Goal: Register for event/course

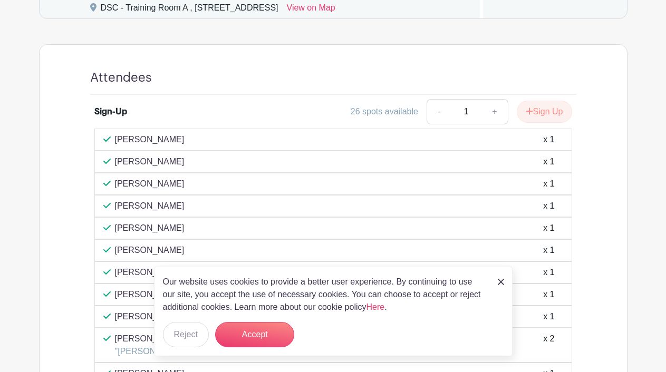
scroll to position [278, 0]
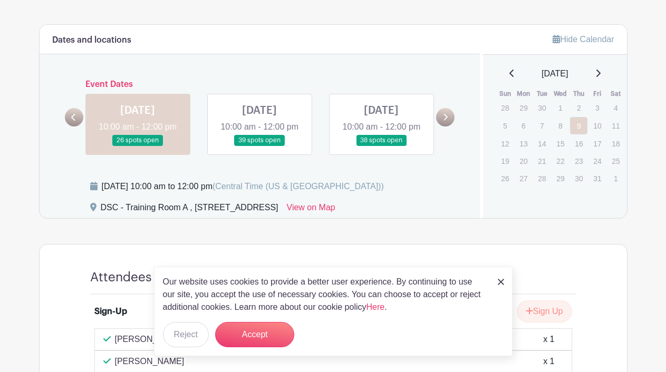
click at [445, 121] on icon at bounding box center [445, 117] width 5 height 8
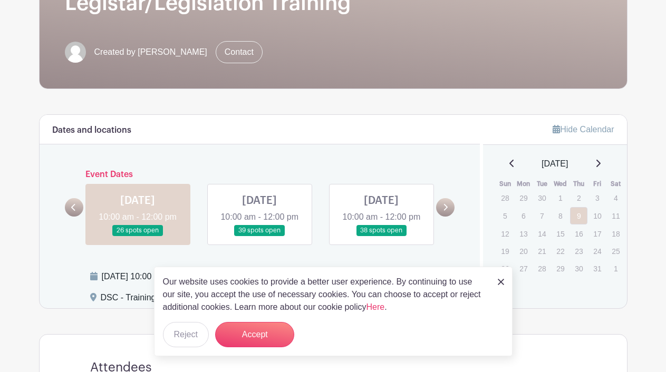
scroll to position [14, 0]
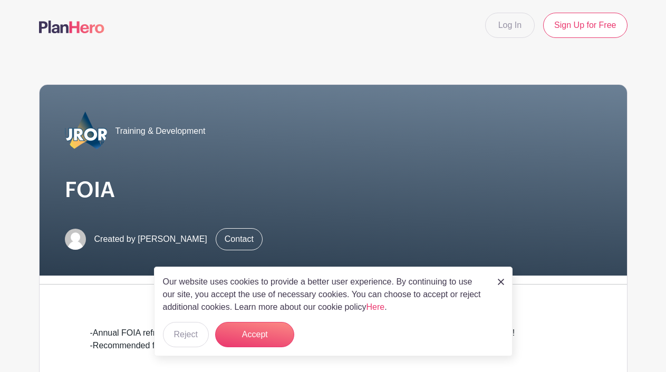
click at [500, 282] on img at bounding box center [501, 282] width 6 height 6
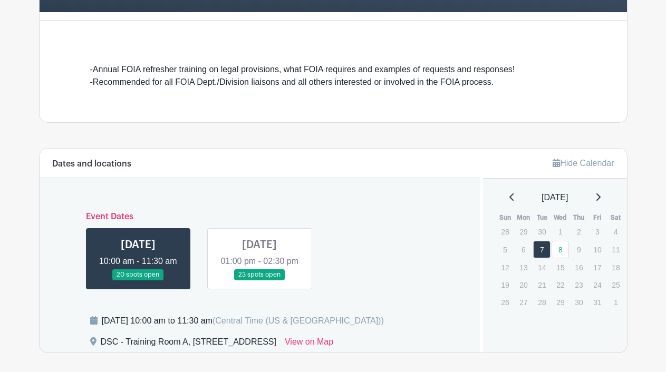
scroll to position [263, 0]
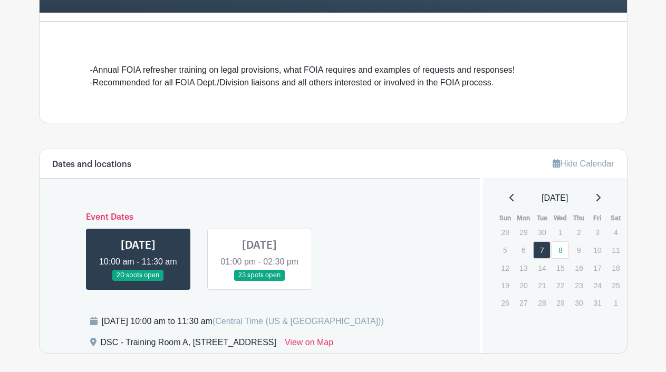
click at [260, 281] on link at bounding box center [260, 281] width 0 height 0
